Goal: Task Accomplishment & Management: Manage account settings

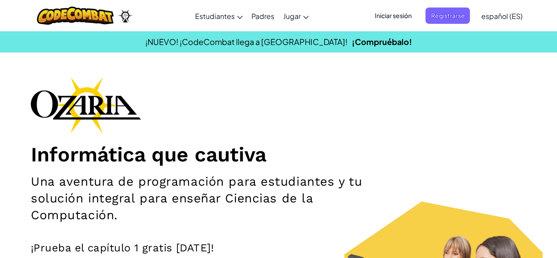
click at [394, 15] on span "Iniciar sesión" at bounding box center [393, 15] width 48 height 16
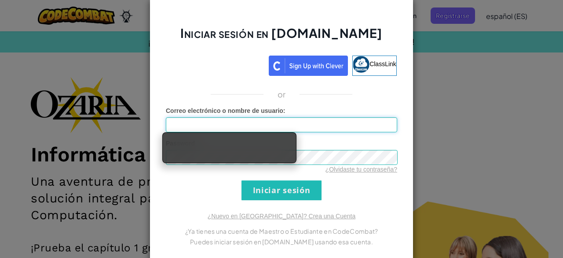
click at [246, 117] on input "Correo electrónico o nombre de usuario :" at bounding box center [282, 124] width 232 height 15
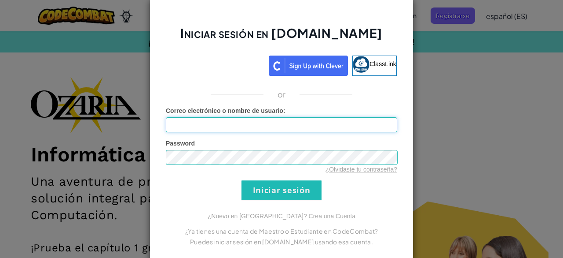
click at [264, 127] on input "Correo electrónico o nombre de usuario :" at bounding box center [282, 124] width 232 height 15
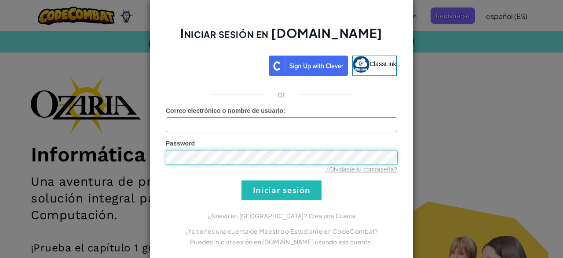
type input "[EMAIL_ADDRESS][DOMAIN_NAME]"
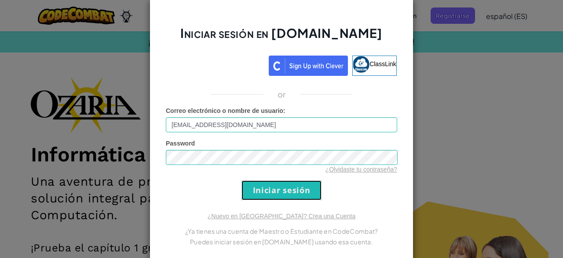
click at [295, 192] on input "Iniciar sesión" at bounding box center [282, 190] width 80 height 20
